Goal: Task Accomplishment & Management: Manage account settings

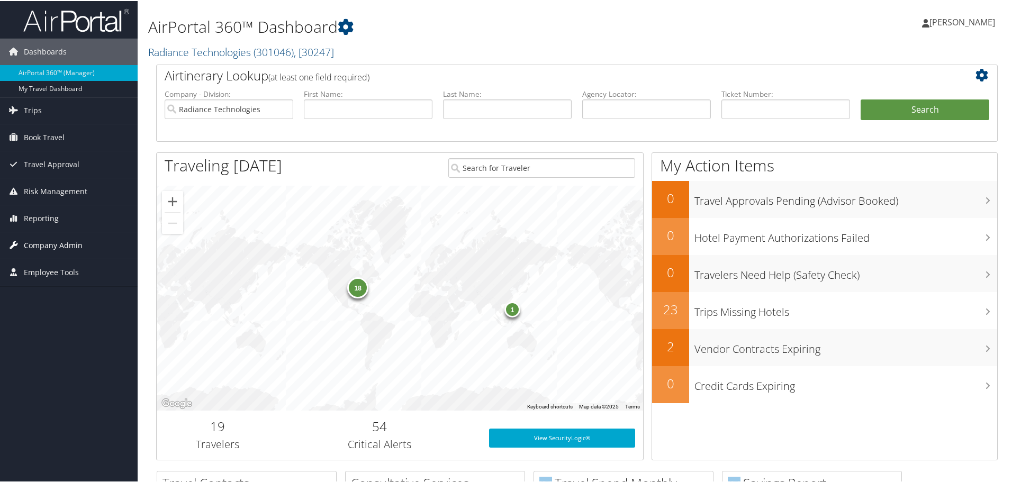
click at [45, 243] on span "Company Admin" at bounding box center [53, 244] width 59 height 26
click at [48, 243] on span "Company Admin" at bounding box center [53, 244] width 59 height 26
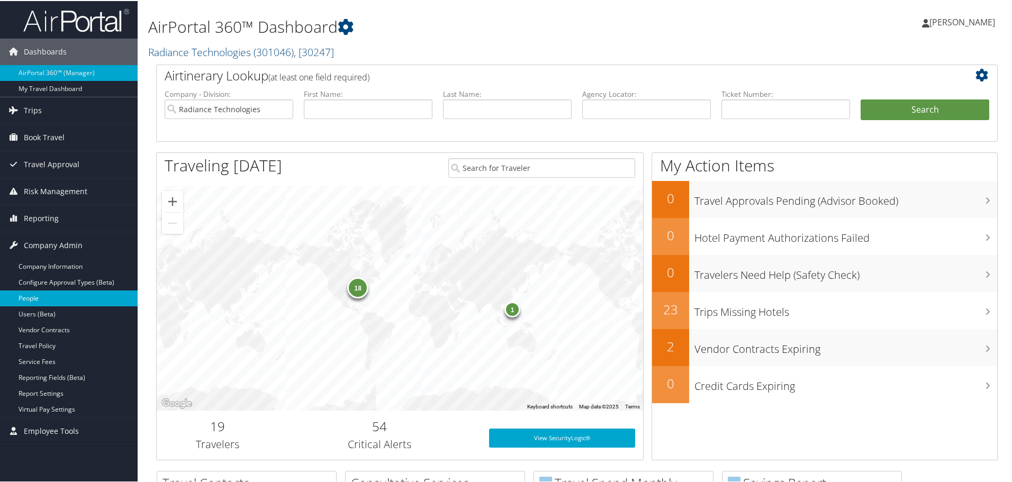
click at [28, 295] on link "People" at bounding box center [69, 297] width 138 height 16
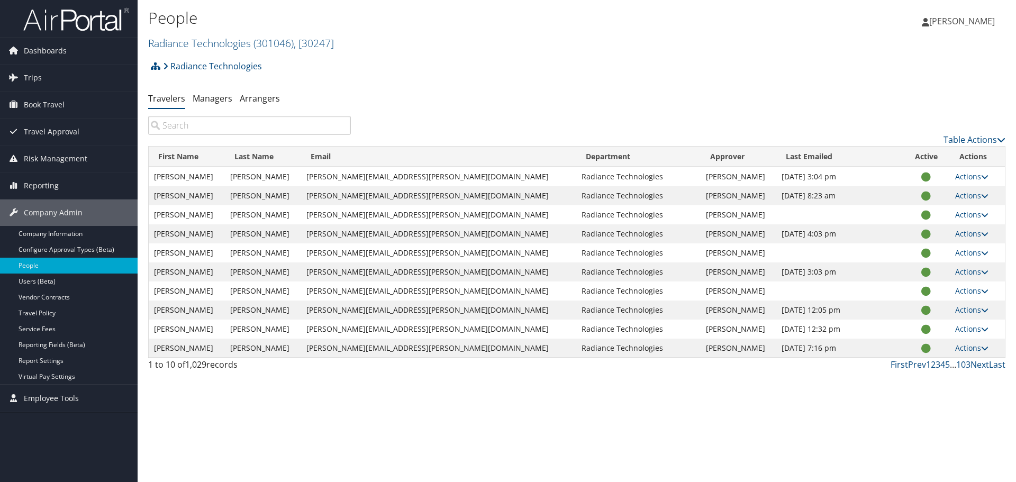
click at [214, 126] on input "search" at bounding box center [249, 125] width 203 height 19
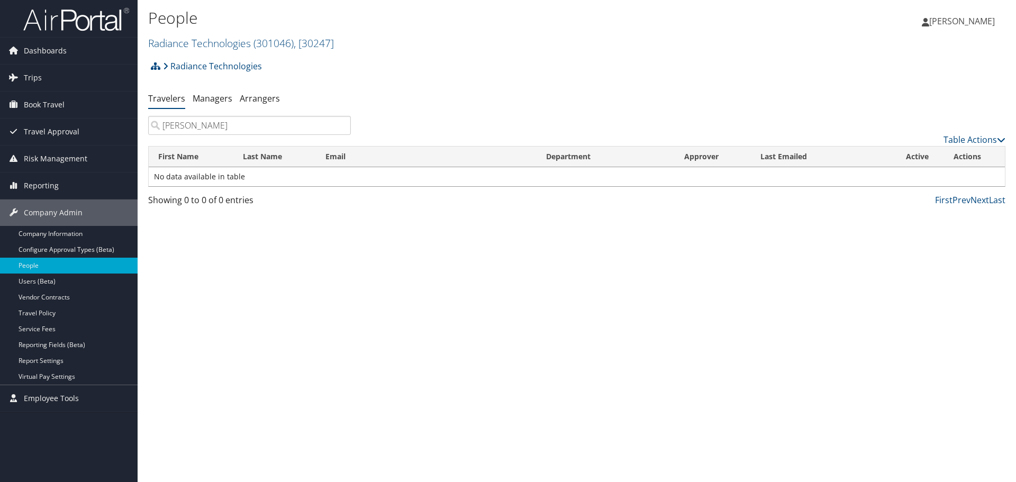
type input "[PERSON_NAME]"
